Goal: Transaction & Acquisition: Obtain resource

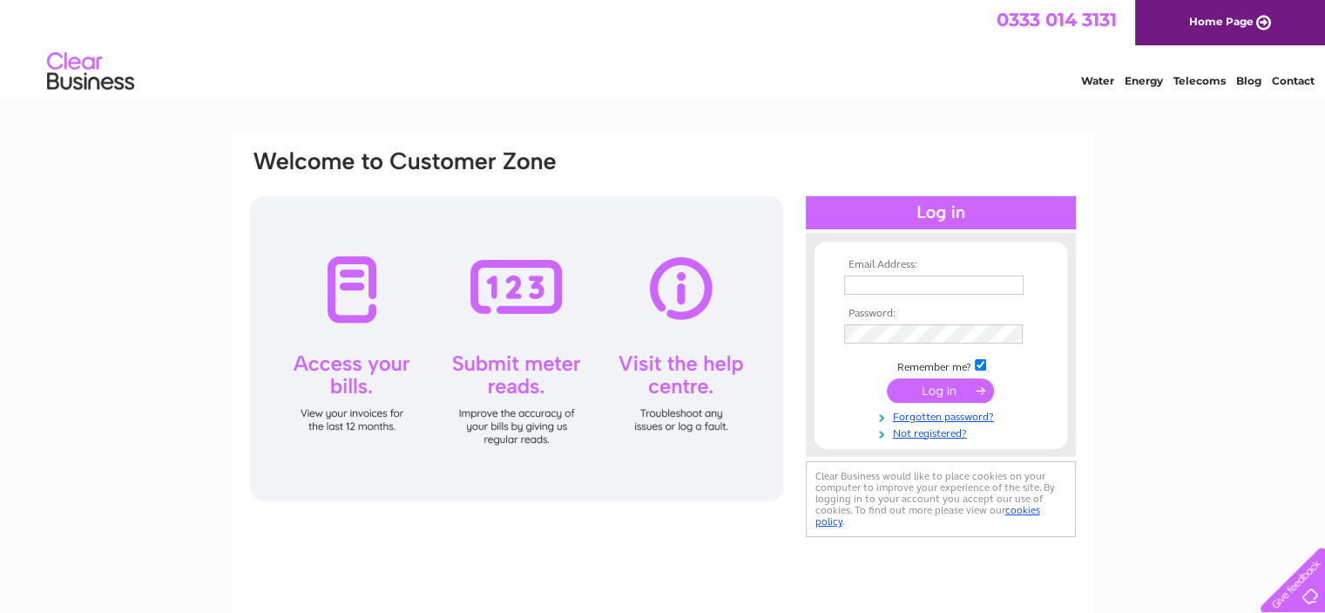
type input "[EMAIL_ADDRESS][PERSON_NAME][DOMAIN_NAME]"
click at [355, 297] on div at bounding box center [516, 348] width 533 height 305
click at [971, 211] on div at bounding box center [941, 212] width 270 height 33
click at [913, 381] on input "submit" at bounding box center [940, 390] width 107 height 24
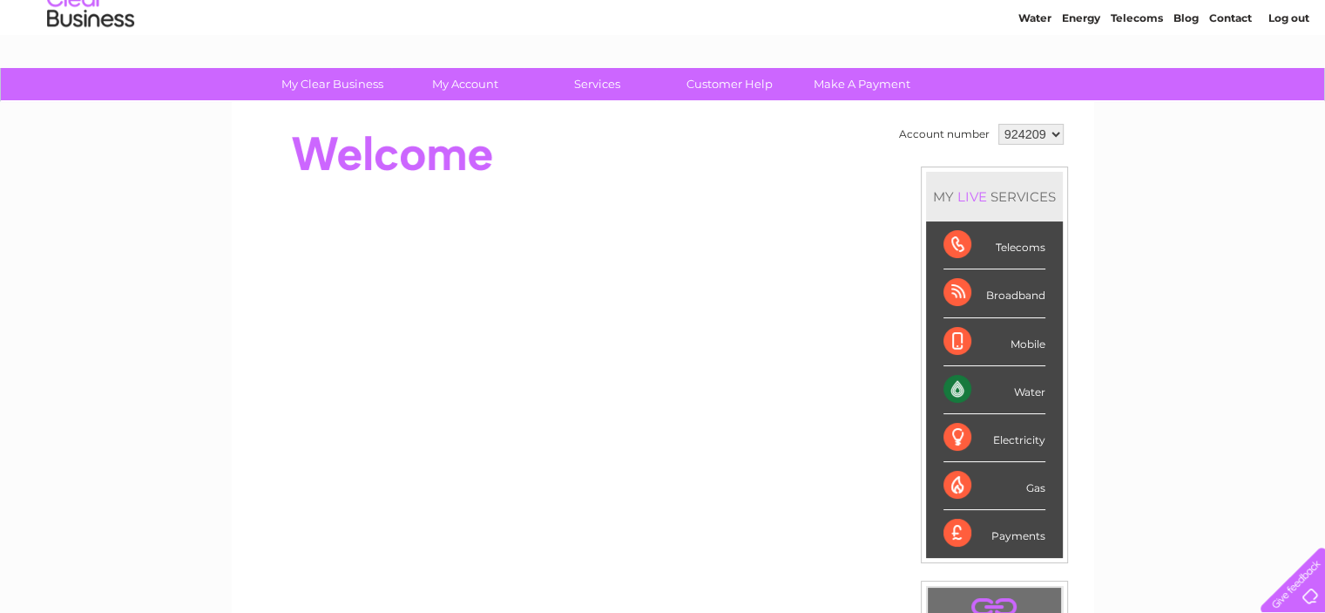
scroll to position [87, 0]
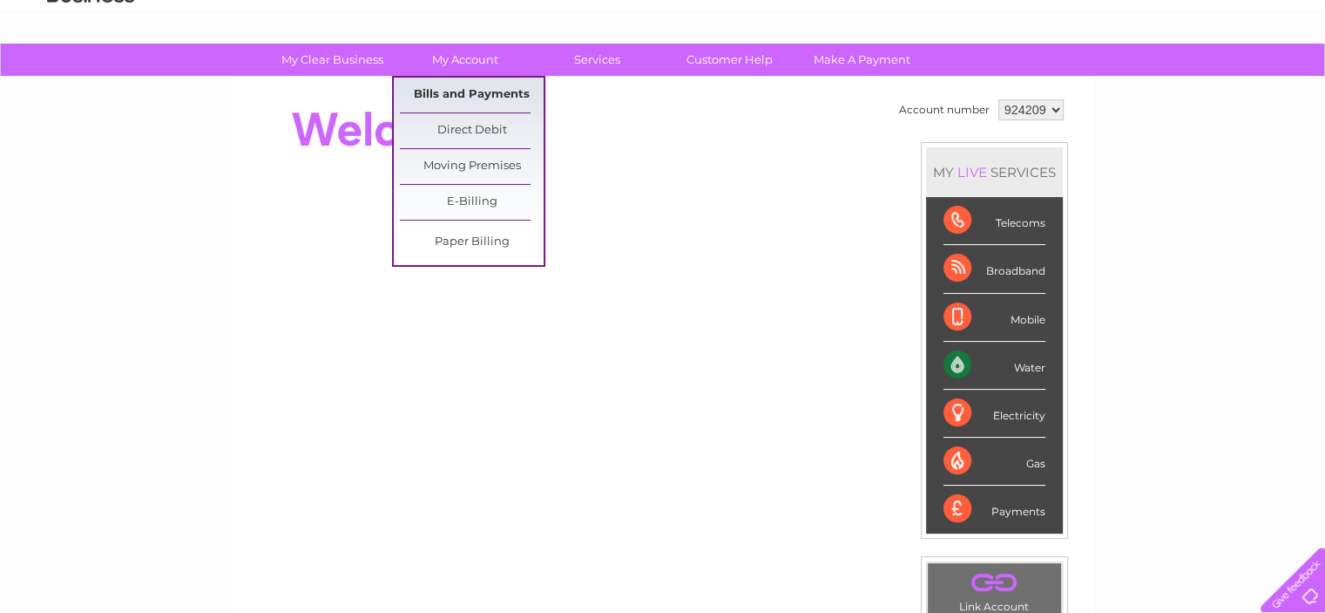
click at [491, 86] on link "Bills and Payments" at bounding box center [472, 95] width 144 height 35
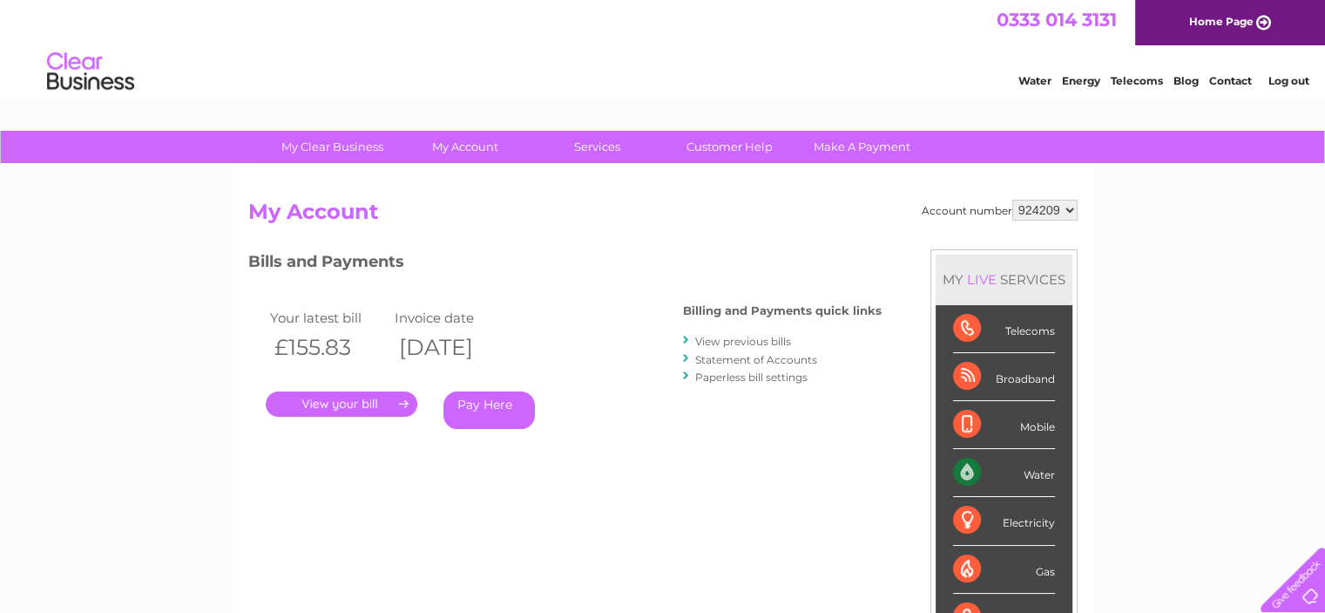
click at [315, 403] on link "." at bounding box center [342, 403] width 152 height 25
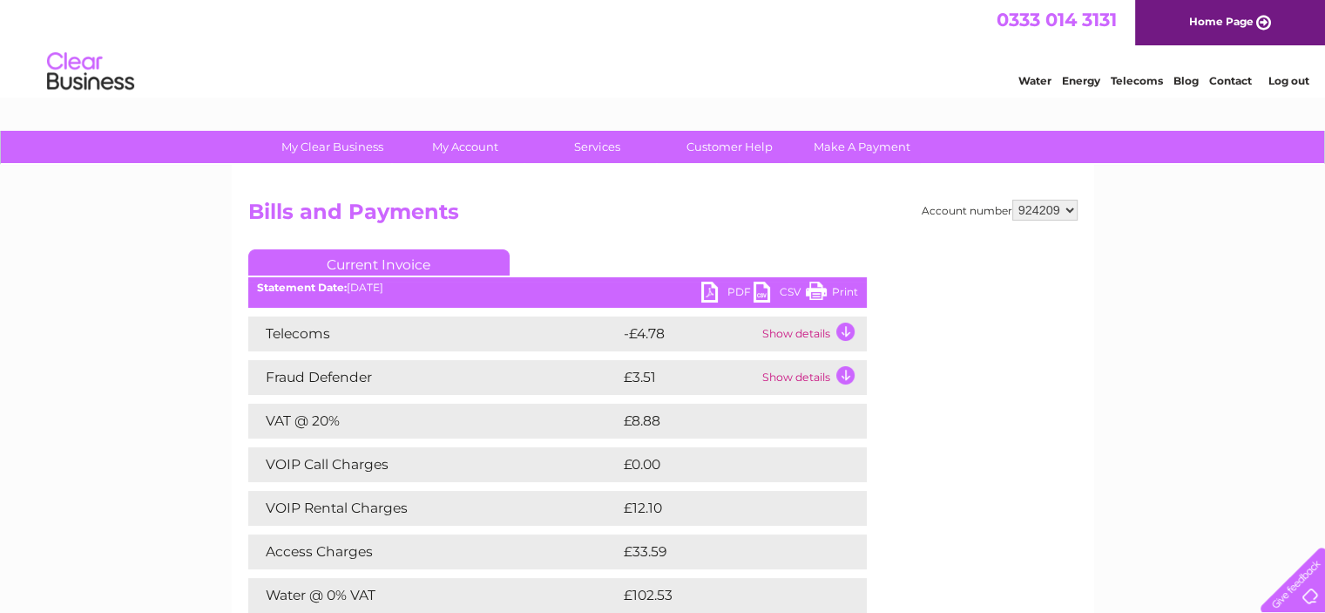
click at [381, 254] on link "Current Invoice" at bounding box center [378, 262] width 261 height 26
click at [382, 260] on link "Current Invoice" at bounding box center [378, 262] width 261 height 26
click at [731, 291] on link "PDF" at bounding box center [727, 293] width 52 height 25
